Goal: Information Seeking & Learning: Find contact information

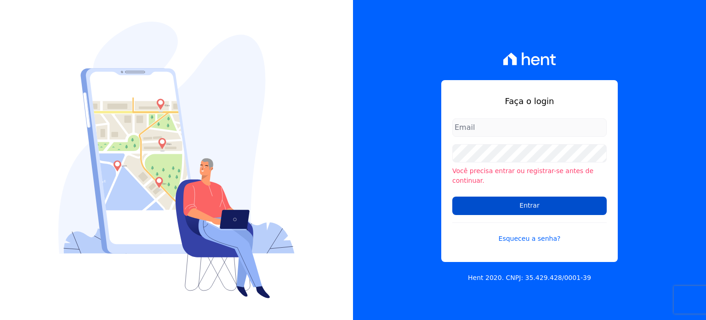
type input "gabriel@msarandu.com.br"
click at [542, 206] on input "Entrar" at bounding box center [529, 205] width 155 height 18
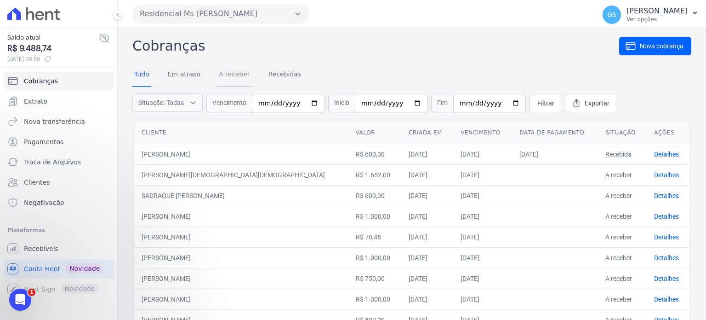
click at [230, 73] on link "A receber" at bounding box center [234, 75] width 35 height 24
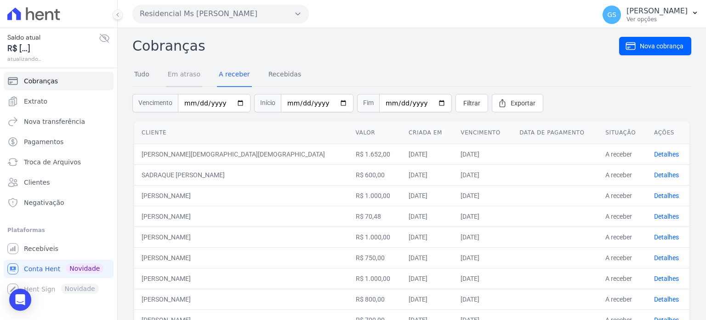
drag, startPoint x: 214, startPoint y: 75, endPoint x: 193, endPoint y: 75, distance: 20.7
click at [193, 75] on link "Em atraso" at bounding box center [184, 75] width 36 height 24
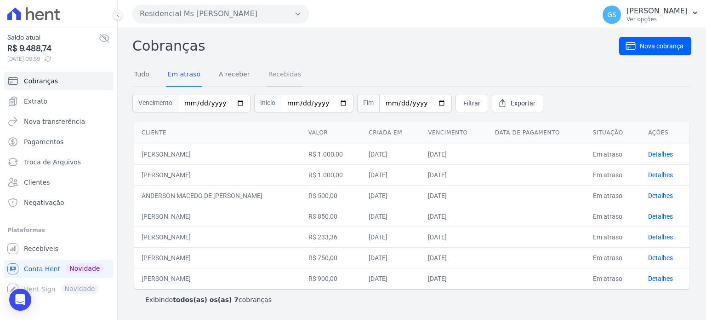
click at [269, 71] on link "Recebidas" at bounding box center [285, 75] width 37 height 24
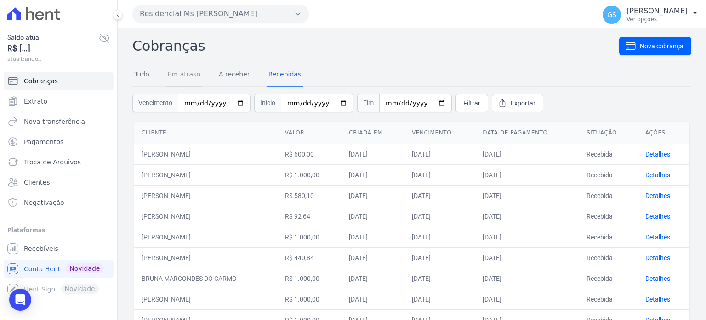
click at [194, 76] on link "Em atraso" at bounding box center [184, 75] width 36 height 24
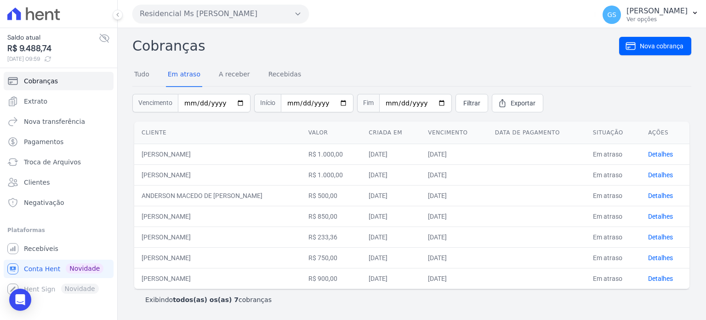
click at [199, 276] on td "STEPHANNY MAYARA DE PAULA" at bounding box center [217, 278] width 167 height 21
click at [198, 276] on td "STEPHANNY MAYARA DE PAULA" at bounding box center [217, 278] width 167 height 21
click at [490, 308] on div "Exibindo todos(as) os(as) 7 cobranças" at bounding box center [412, 299] width 556 height 21
click at [220, 278] on td "STEPHANNY MAYARA DE PAULA" at bounding box center [217, 278] width 167 height 21
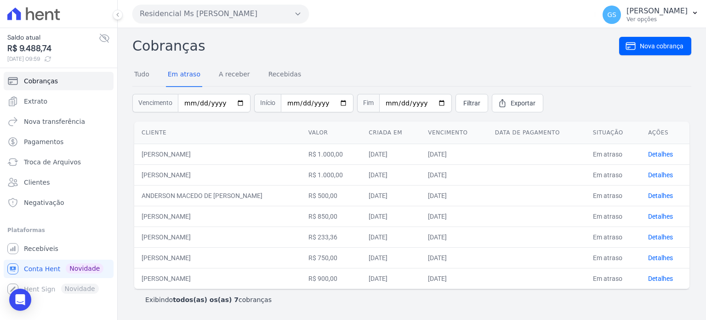
click at [220, 278] on td "STEPHANNY MAYARA DE PAULA" at bounding box center [217, 278] width 167 height 21
click at [280, 185] on td "ANDERSON MACEDO DE [PERSON_NAME]" at bounding box center [217, 195] width 167 height 21
click at [287, 72] on link "Recebidas" at bounding box center [285, 75] width 37 height 24
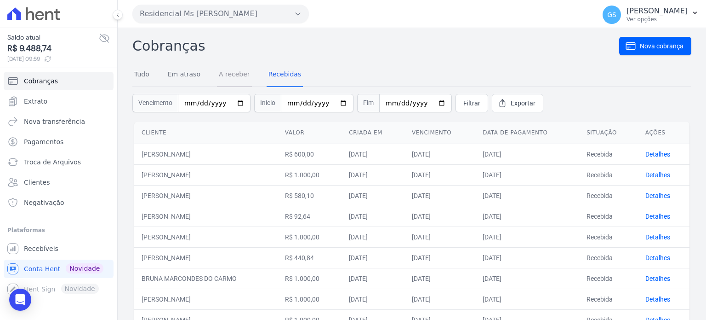
click at [218, 73] on link "A receber" at bounding box center [234, 75] width 35 height 24
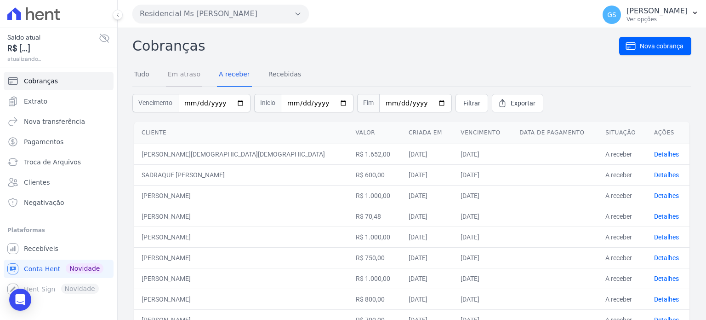
click at [191, 75] on link "Em atraso" at bounding box center [184, 75] width 36 height 24
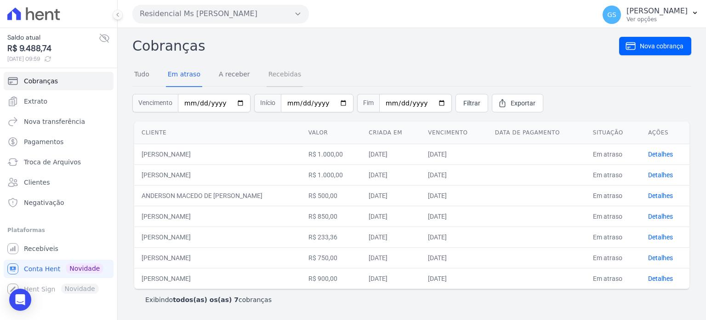
click at [283, 71] on link "Recebidas" at bounding box center [285, 75] width 37 height 24
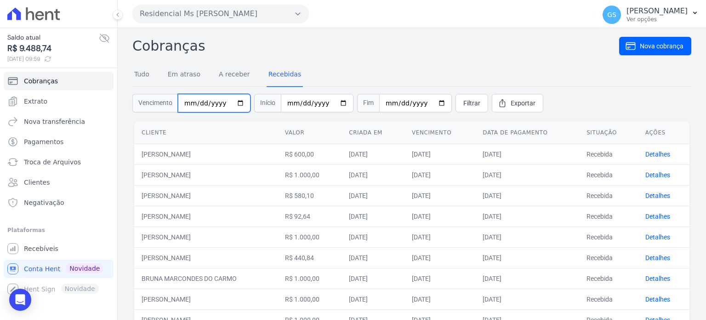
click at [186, 104] on input "date" at bounding box center [214, 103] width 73 height 18
type input "2025-09-30"
click at [469, 101] on span "Filtrar" at bounding box center [472, 102] width 17 height 9
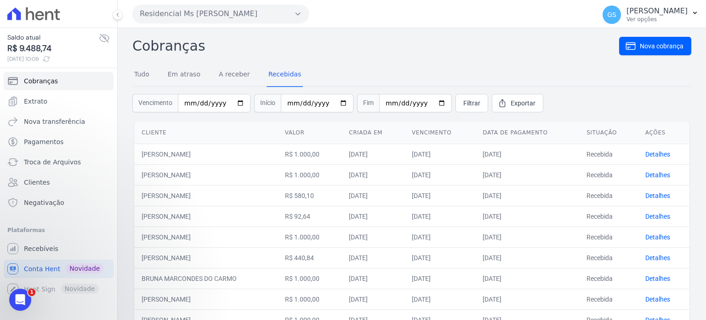
click at [166, 72] on div "Tudo Em atraso A receber Recebidas" at bounding box center [217, 75] width 171 height 24
click at [173, 75] on link "Em atraso" at bounding box center [184, 75] width 36 height 24
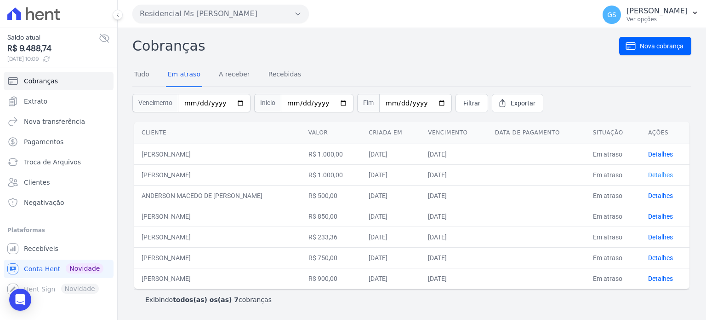
click at [657, 171] on link "Detalhes" at bounding box center [660, 174] width 25 height 7
click at [163, 176] on td "[PERSON_NAME]" at bounding box center [217, 174] width 167 height 21
copy tr "[PERSON_NAME]"
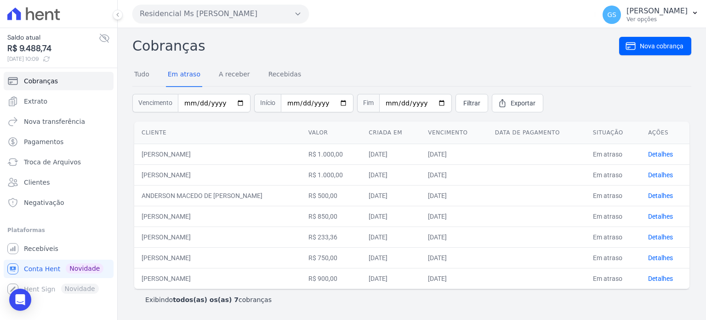
drag, startPoint x: 204, startPoint y: 198, endPoint x: 209, endPoint y: 194, distance: 7.2
click at [205, 198] on td "ANDERSON MACEDO DE [PERSON_NAME]" at bounding box center [217, 195] width 167 height 21
click at [209, 193] on td "ANDERSON MACEDO DE [PERSON_NAME]" at bounding box center [217, 195] width 167 height 21
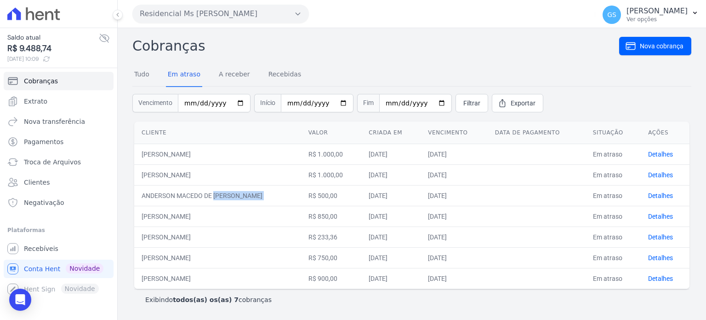
copy tr "ANDERSON MACEDO DE [PERSON_NAME]"
click at [186, 217] on td "FERNANDA THAIS LIMA FERNANDES" at bounding box center [217, 216] width 167 height 21
click at [664, 217] on link "Detalhes" at bounding box center [660, 215] width 25 height 7
click at [180, 220] on td "FERNANDA THAIS LIMA FERNANDES" at bounding box center [217, 216] width 167 height 21
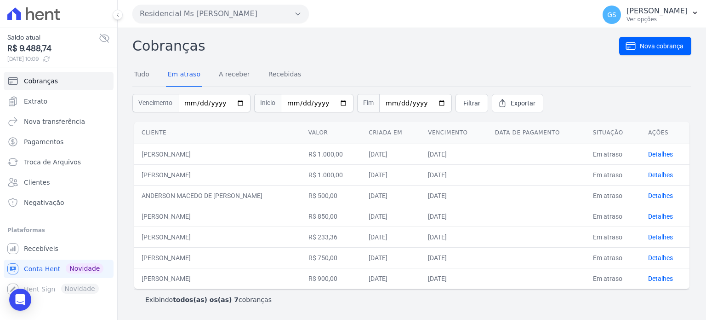
click at [180, 220] on td "[PERSON_NAME]" at bounding box center [217, 216] width 167 height 21
copy tr "[PERSON_NAME]"
click at [200, 236] on td "[PERSON_NAME]" at bounding box center [217, 236] width 167 height 21
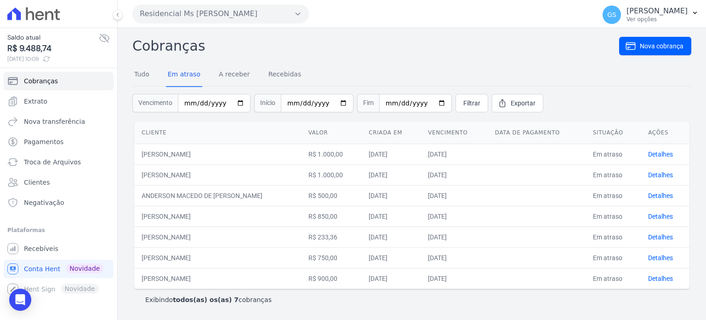
click at [200, 236] on td "[PERSON_NAME]" at bounding box center [217, 236] width 167 height 21
copy tr "[PERSON_NAME]"
click at [183, 254] on td "MARA DOS SANTOS" at bounding box center [217, 257] width 167 height 21
click at [183, 253] on td "MARA DOS SANTOS" at bounding box center [217, 257] width 167 height 21
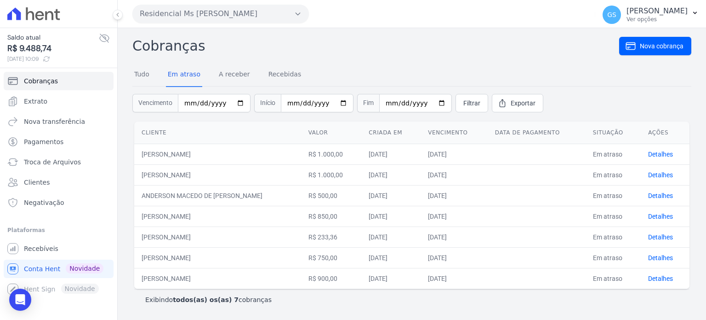
copy tr "MARA DOS SANTOS"
click at [655, 257] on link "Detalhes" at bounding box center [660, 257] width 25 height 7
click at [163, 257] on td "MARA DOS SANTOS" at bounding box center [217, 257] width 167 height 21
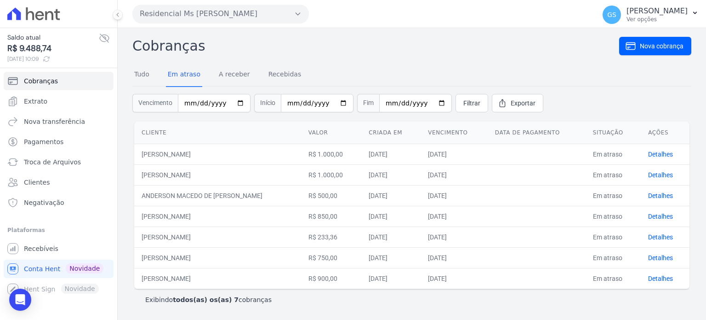
copy tr "MARA DOS SANTOS"
click at [53, 85] on span "Cobranças" at bounding box center [41, 80] width 34 height 9
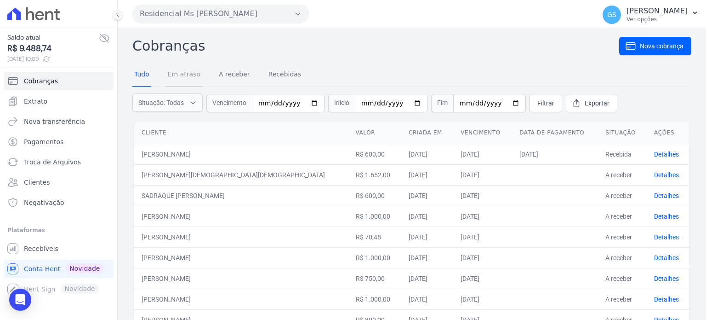
click at [184, 80] on link "Em atraso" at bounding box center [184, 75] width 36 height 24
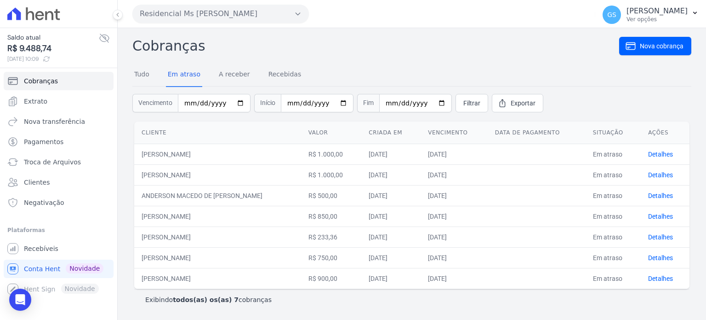
drag, startPoint x: 180, startPoint y: 276, endPoint x: 395, endPoint y: 275, distance: 214.3
click at [226, 277] on td "STEPHANNY MAYARA DE PAULA" at bounding box center [217, 278] width 167 height 21
click at [657, 277] on link "Detalhes" at bounding box center [660, 278] width 25 height 7
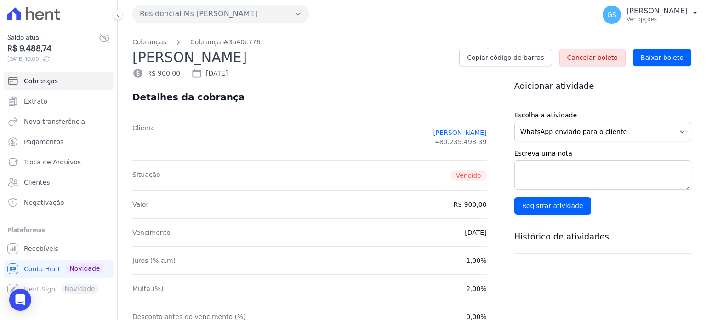
click at [155, 57] on h2 "STEPHANNY MAYARA DE PAULA" at bounding box center [292, 57] width 320 height 21
copy div "STEPHANNY MAYARA DE PAULA"
click at [46, 268] on span "Conta Hent" at bounding box center [42, 268] width 36 height 9
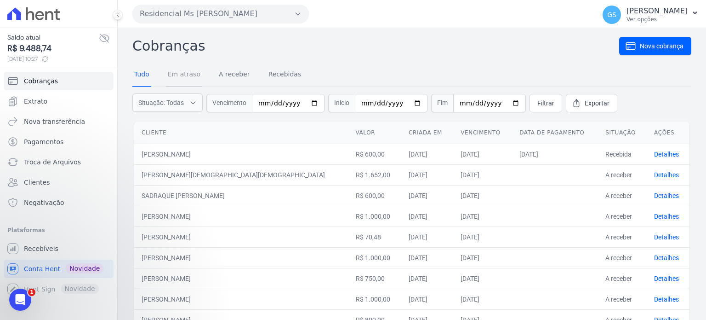
click at [195, 77] on link "Em atraso" at bounding box center [184, 75] width 36 height 24
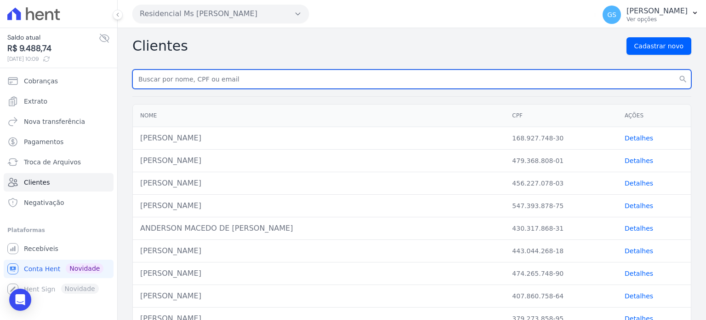
click at [276, 86] on input "text" at bounding box center [411, 78] width 559 height 19
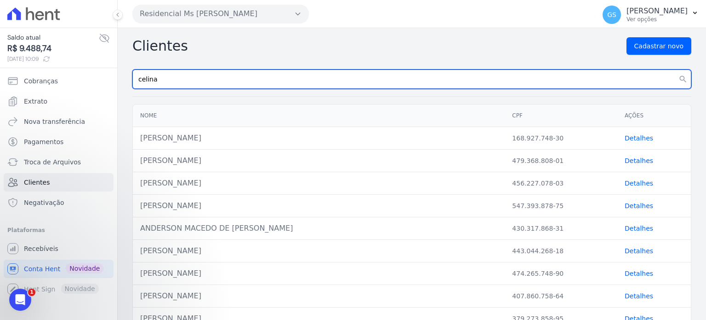
type input "celina"
click at [675, 69] on button "search" at bounding box center [683, 78] width 17 height 19
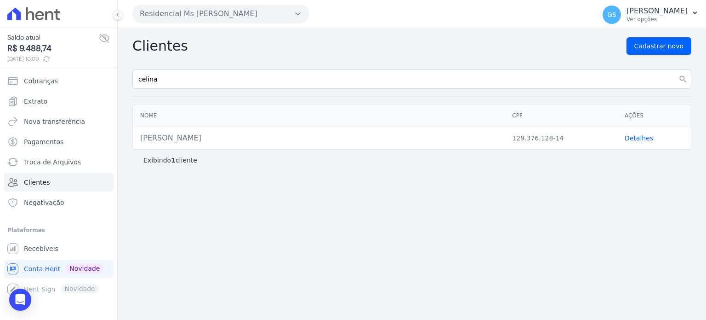
click at [644, 138] on link "Detalhes" at bounding box center [639, 137] width 29 height 7
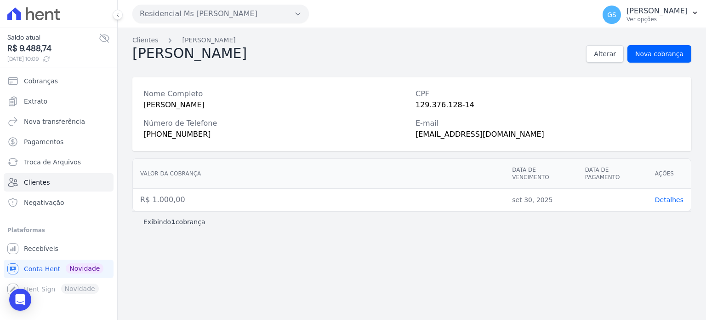
click at [179, 138] on div "[PHONE_NUMBER]" at bounding box center [275, 134] width 265 height 11
copy div "[PHONE_NUMBER]"
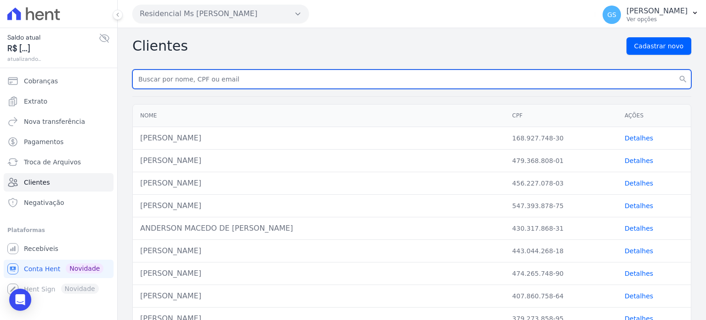
click at [311, 79] on input "text" at bounding box center [411, 78] width 559 height 19
paste input "[PERSON_NAME]"
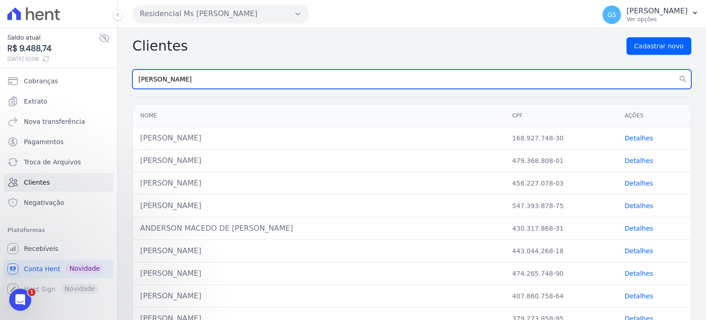
type input "[PERSON_NAME]"
click at [675, 69] on button "search" at bounding box center [683, 78] width 17 height 19
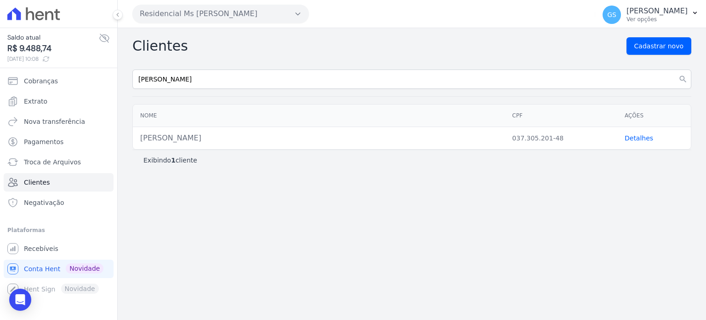
drag, startPoint x: 635, startPoint y: 135, endPoint x: 618, endPoint y: 136, distance: 16.6
click at [635, 135] on link "Detalhes" at bounding box center [639, 137] width 29 height 7
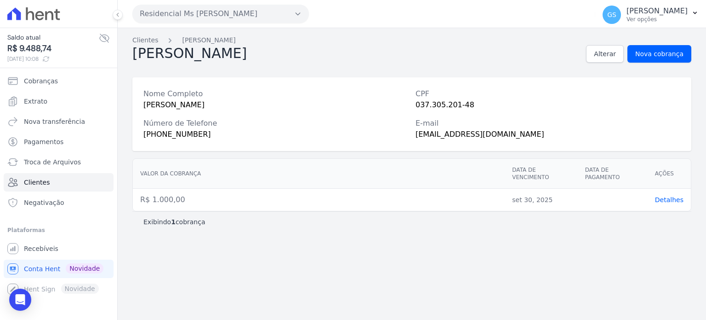
click at [184, 135] on div "[PHONE_NUMBER]" at bounding box center [275, 134] width 265 height 11
copy div "[PHONE_NUMBER]"
click at [151, 41] on link "Clientes" at bounding box center [145, 40] width 26 height 10
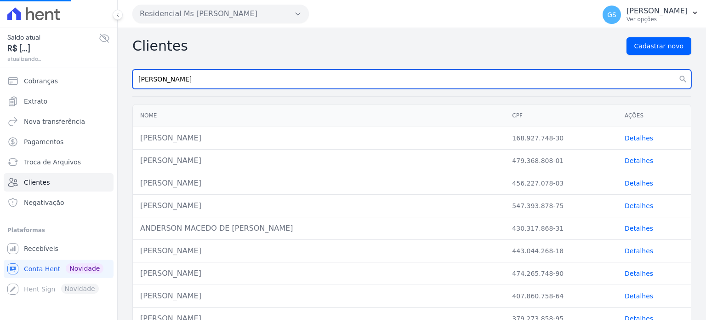
click at [315, 76] on input "[PERSON_NAME]" at bounding box center [411, 78] width 559 height 19
drag, startPoint x: 315, startPoint y: 76, endPoint x: 362, endPoint y: 80, distance: 48.0
click at [362, 80] on input "text" at bounding box center [411, 78] width 559 height 19
paste input "ANDERSON MACEDO DE [PERSON_NAME]"
type input "ANDERSON MACEDO DE [PERSON_NAME]"
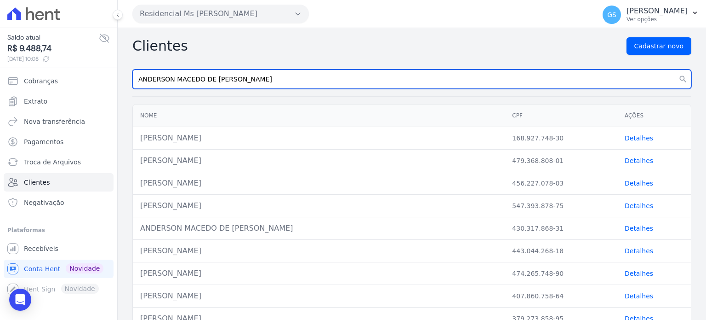
click at [675, 69] on button "search" at bounding box center [683, 78] width 17 height 19
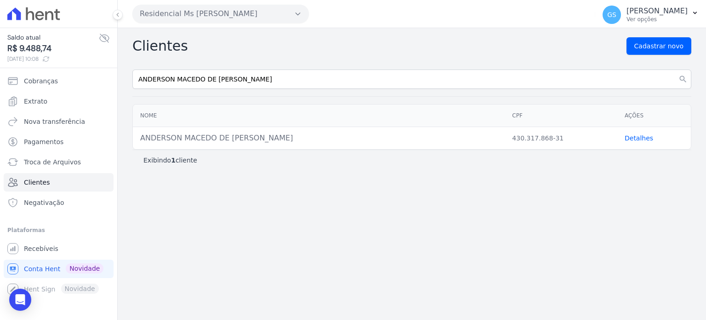
click at [631, 140] on link "Detalhes" at bounding box center [639, 137] width 29 height 7
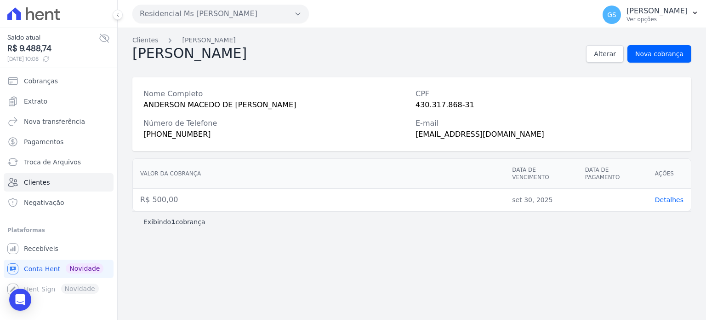
click at [178, 136] on div "[PHONE_NUMBER]" at bounding box center [275, 134] width 265 height 11
copy div "[PHONE_NUMBER]"
click at [140, 39] on link "Clientes" at bounding box center [145, 40] width 26 height 10
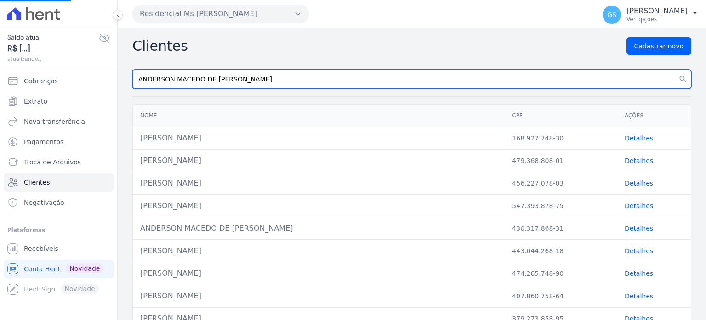
click at [294, 86] on input "ANDERSON MACEDO DE [PERSON_NAME]" at bounding box center [411, 78] width 559 height 19
click at [294, 86] on input "text" at bounding box center [411, 78] width 559 height 19
paste input "[PERSON_NAME]"
type input "[PERSON_NAME]"
click at [675, 69] on button "search" at bounding box center [683, 78] width 17 height 19
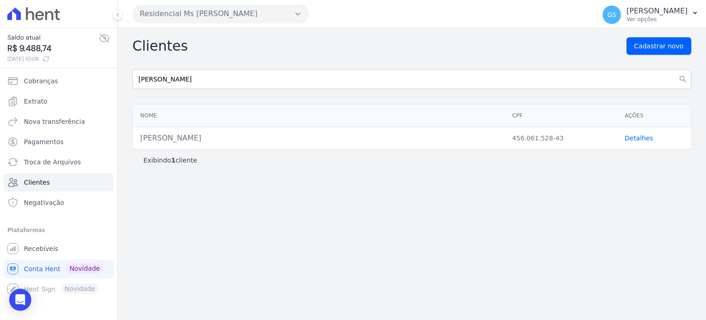
click at [635, 137] on link "Detalhes" at bounding box center [639, 137] width 29 height 7
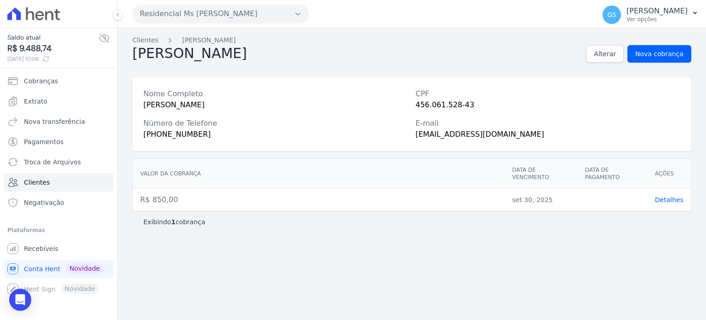
click at [188, 136] on div "[PHONE_NUMBER]" at bounding box center [275, 134] width 265 height 11
copy div "[PHONE_NUMBER]"
click at [148, 42] on link "Clientes" at bounding box center [145, 40] width 26 height 10
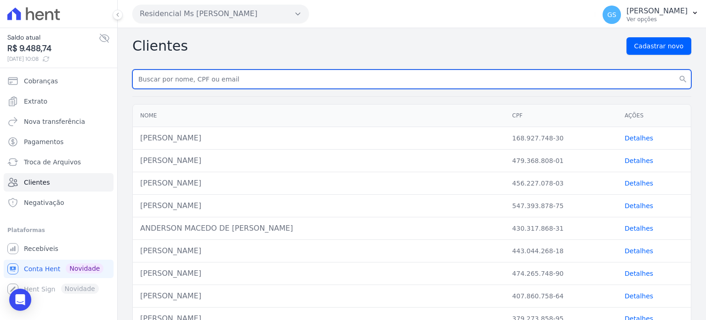
click at [307, 87] on input "text" at bounding box center [411, 78] width 559 height 19
paste input "[PERSON_NAME]"
type input "[PERSON_NAME]"
click at [675, 69] on button "search" at bounding box center [683, 78] width 17 height 19
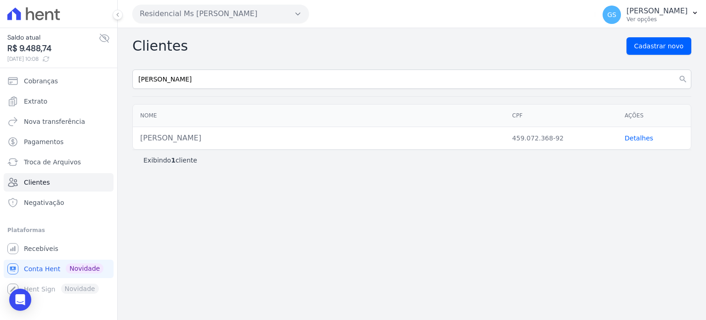
click at [635, 140] on link "Detalhes" at bounding box center [639, 137] width 29 height 7
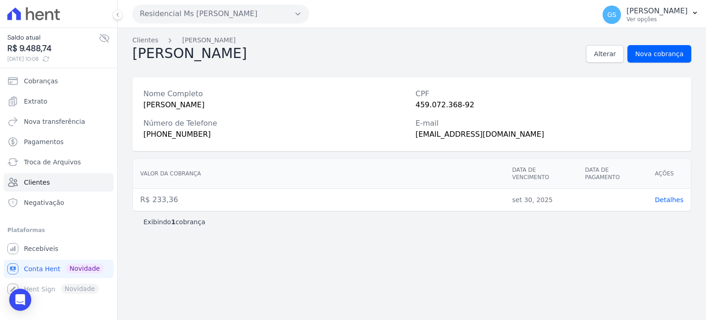
click at [187, 140] on div "Nome Completo [PERSON_NAME] CPF 459.072.368-92 Número de Telefone [PHONE_NUMBER…" at bounding box center [411, 114] width 559 height 74
click at [187, 138] on div "[PHONE_NUMBER]" at bounding box center [275, 134] width 265 height 11
click at [187, 137] on div "[PHONE_NUMBER]" at bounding box center [275, 134] width 265 height 11
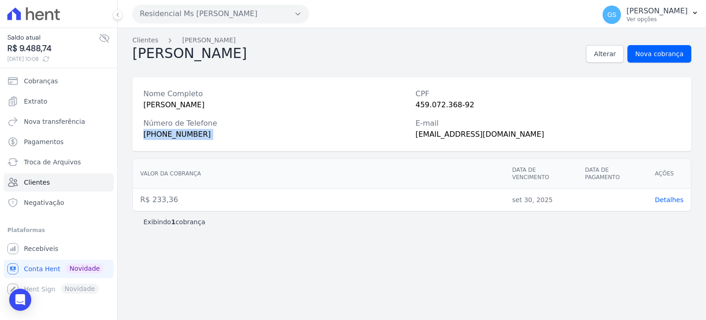
click at [187, 138] on div "[PHONE_NUMBER]" at bounding box center [275, 134] width 265 height 11
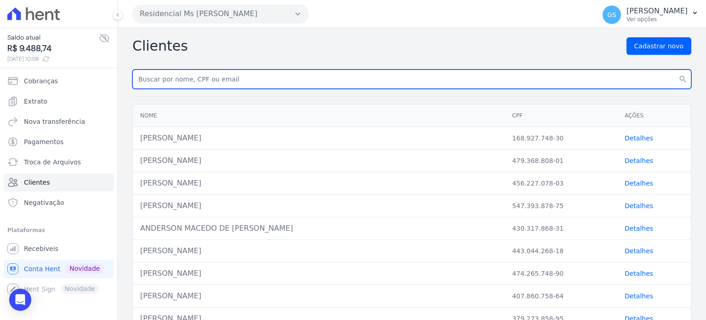
click at [285, 80] on input "text" at bounding box center [411, 78] width 559 height 19
paste input "MARA DOS SANTOS"
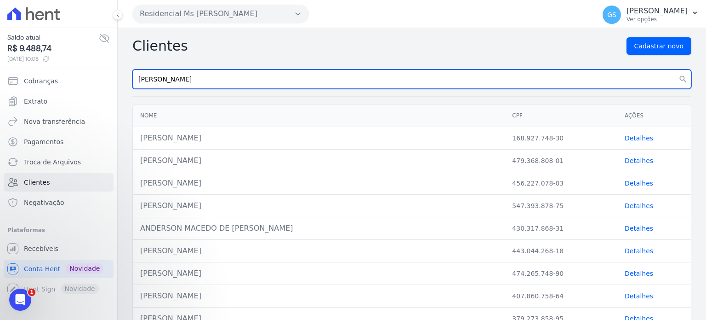
type input "MARA DOS SANTOS"
click at [675, 69] on button "search" at bounding box center [683, 78] width 17 height 19
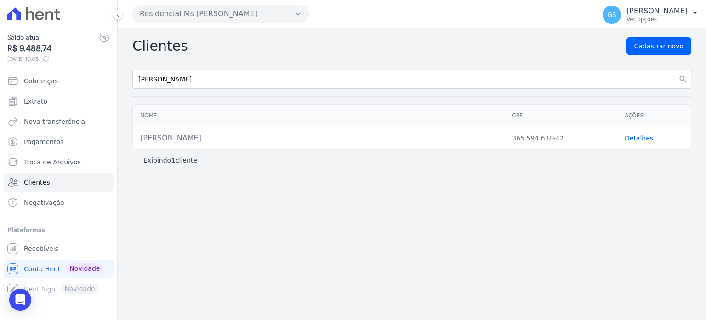
click at [631, 137] on link "Detalhes" at bounding box center [639, 137] width 29 height 7
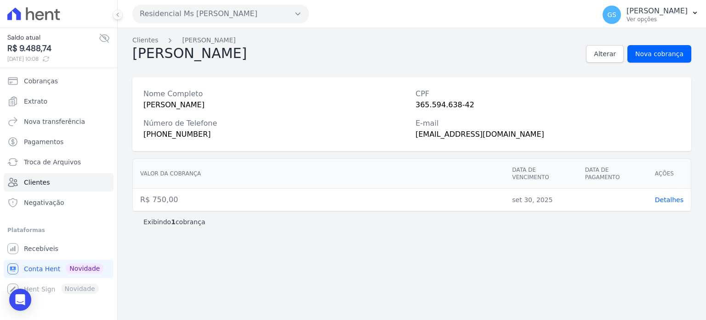
click at [155, 137] on div "(11) 97047-9748" at bounding box center [275, 134] width 265 height 11
copy div "(11) 97047-9748"
click at [152, 45] on h2 "Mara Santos" at bounding box center [189, 53] width 115 height 17
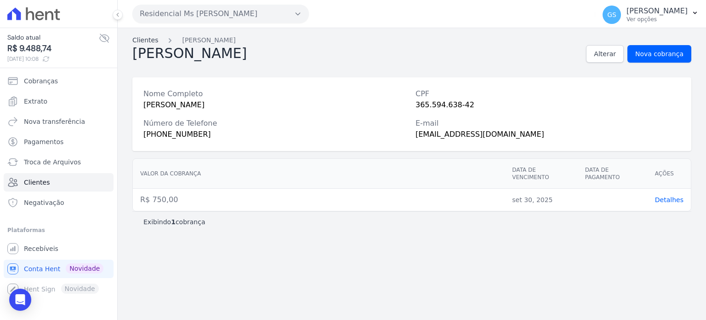
click at [149, 40] on link "Clientes" at bounding box center [145, 40] width 26 height 10
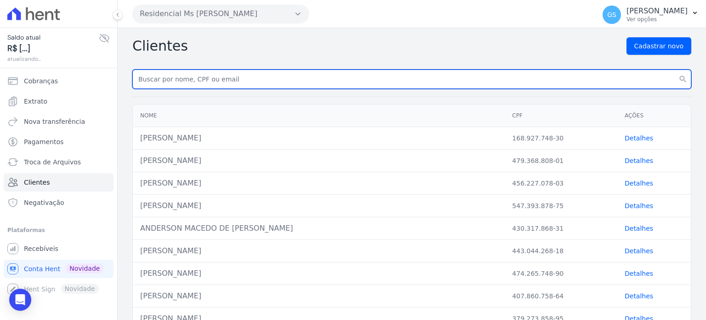
click at [273, 78] on input "text" at bounding box center [411, 78] width 559 height 19
paste input "STEPHANNY MAYARA DE PAULA"
type input "STEPHANNY MAYARA DE PAULA"
click at [675, 69] on button "search" at bounding box center [683, 78] width 17 height 19
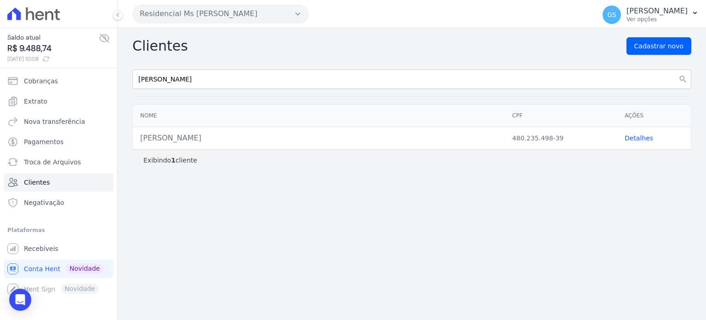
click at [631, 136] on link "Detalhes" at bounding box center [639, 137] width 29 height 7
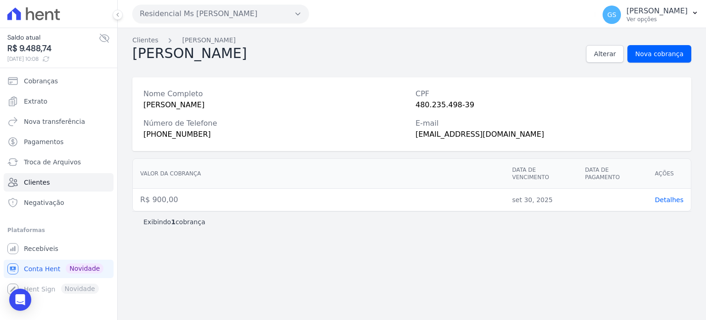
click at [181, 137] on div "(11) 96647-5441" at bounding box center [275, 134] width 265 height 11
copy div "(11) 96647-5441"
